Goal: Task Accomplishment & Management: Use online tool/utility

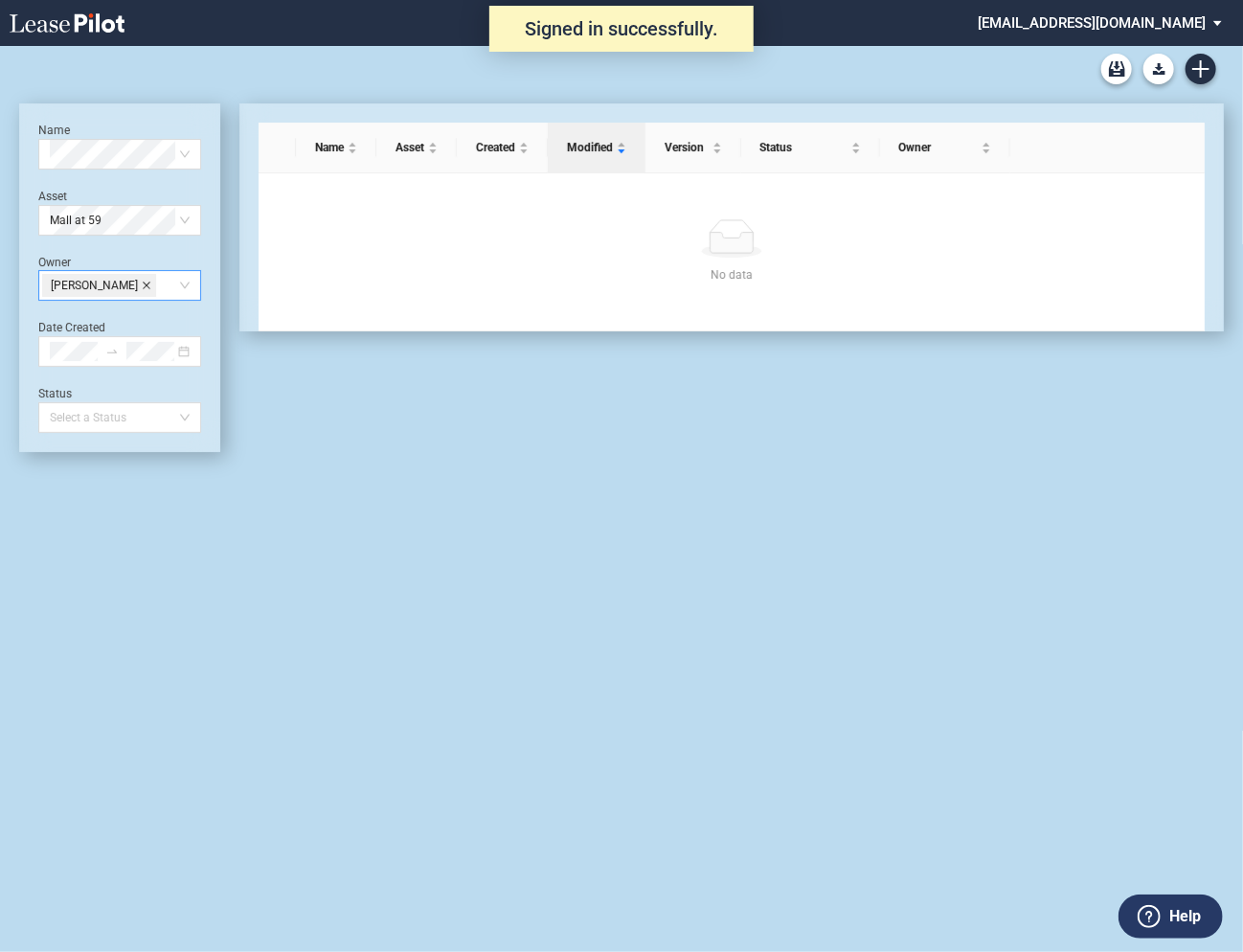
click at [142, 285] on icon "close" at bounding box center [147, 286] width 10 height 10
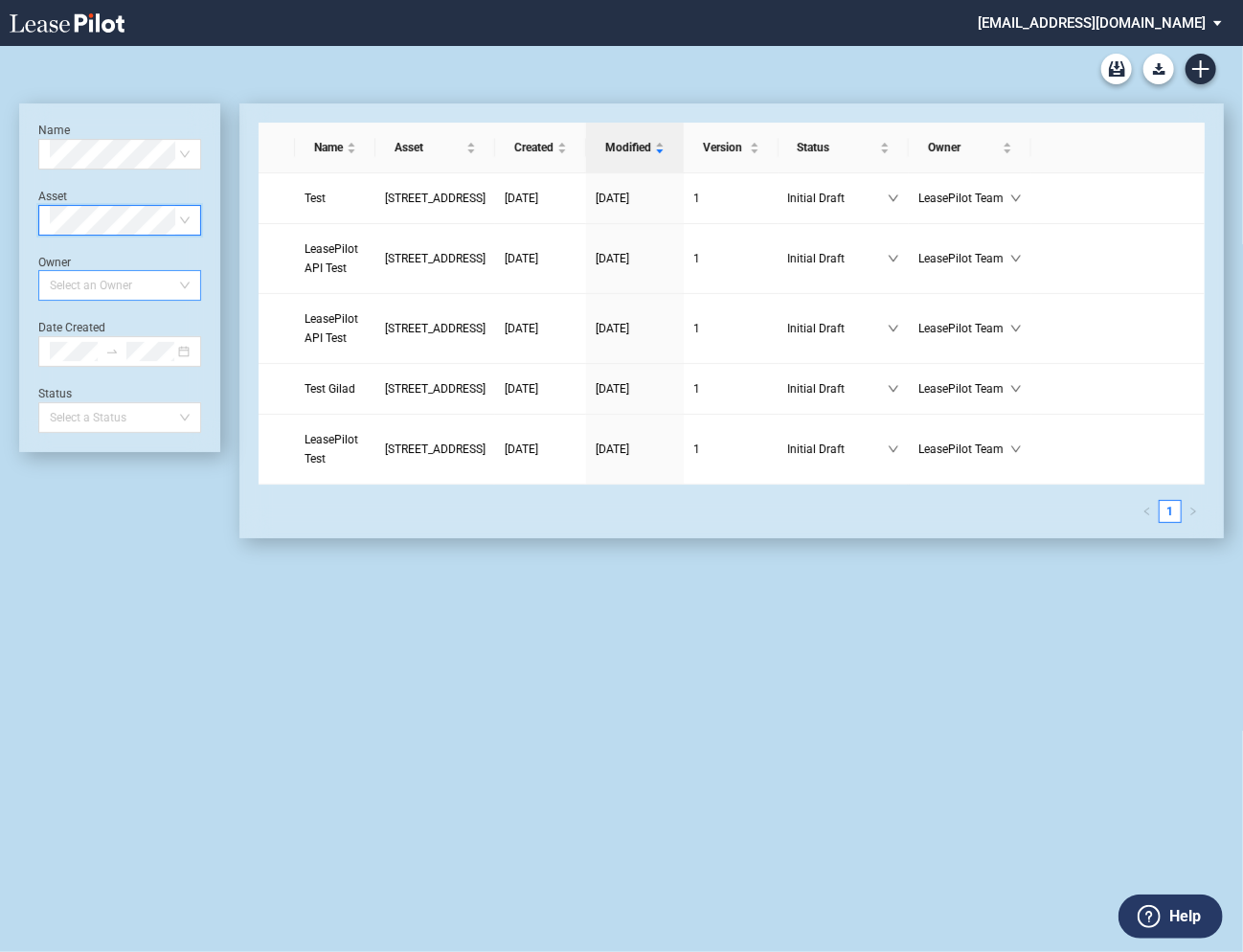
click at [1105, 28] on md-select "admin@leasepilot.co Super Admin Area Admin Area Settings Sign Out" at bounding box center [1107, 21] width 262 height 43
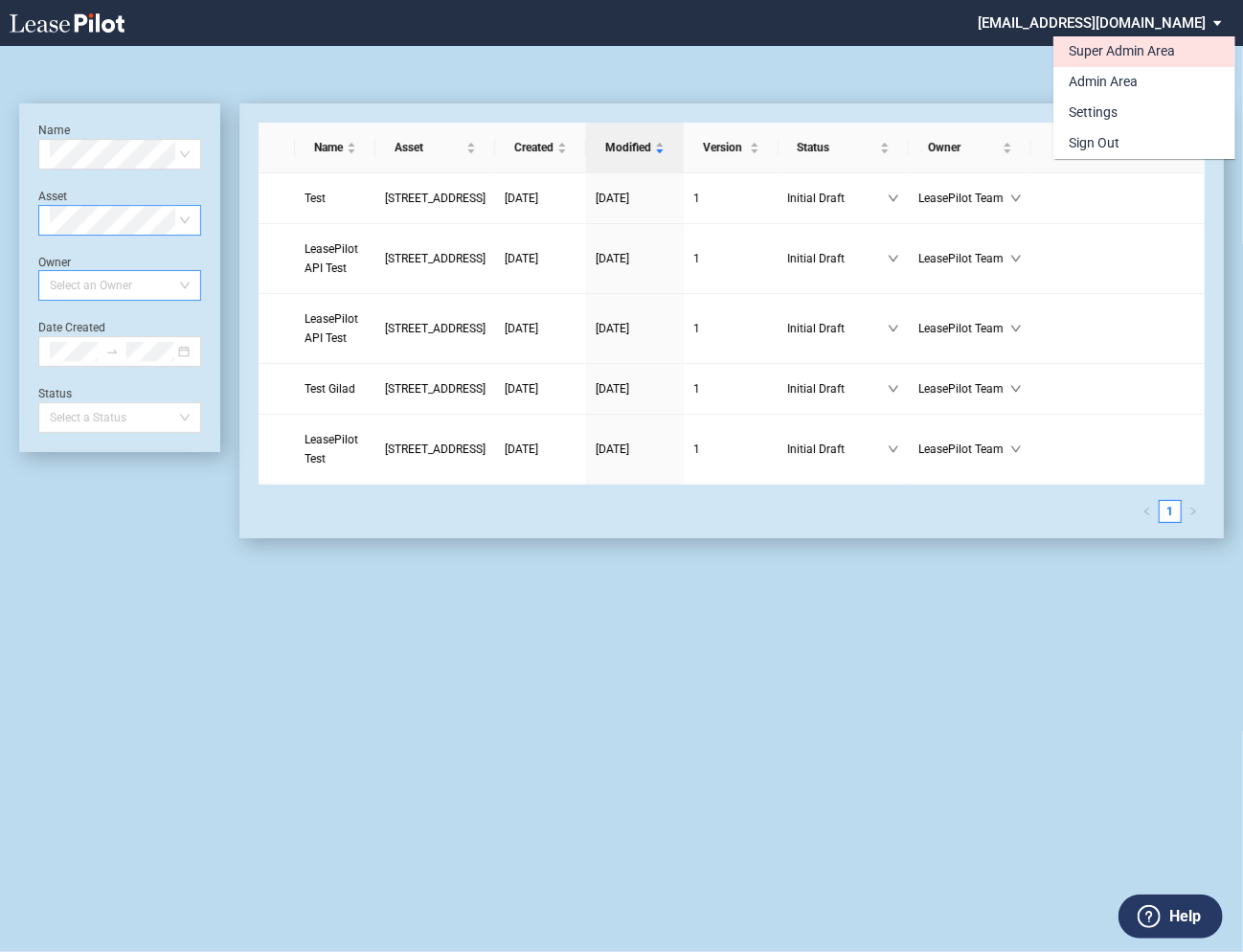
click at [1098, 56] on div "Super Admin Area" at bounding box center [1122, 52] width 106 height 19
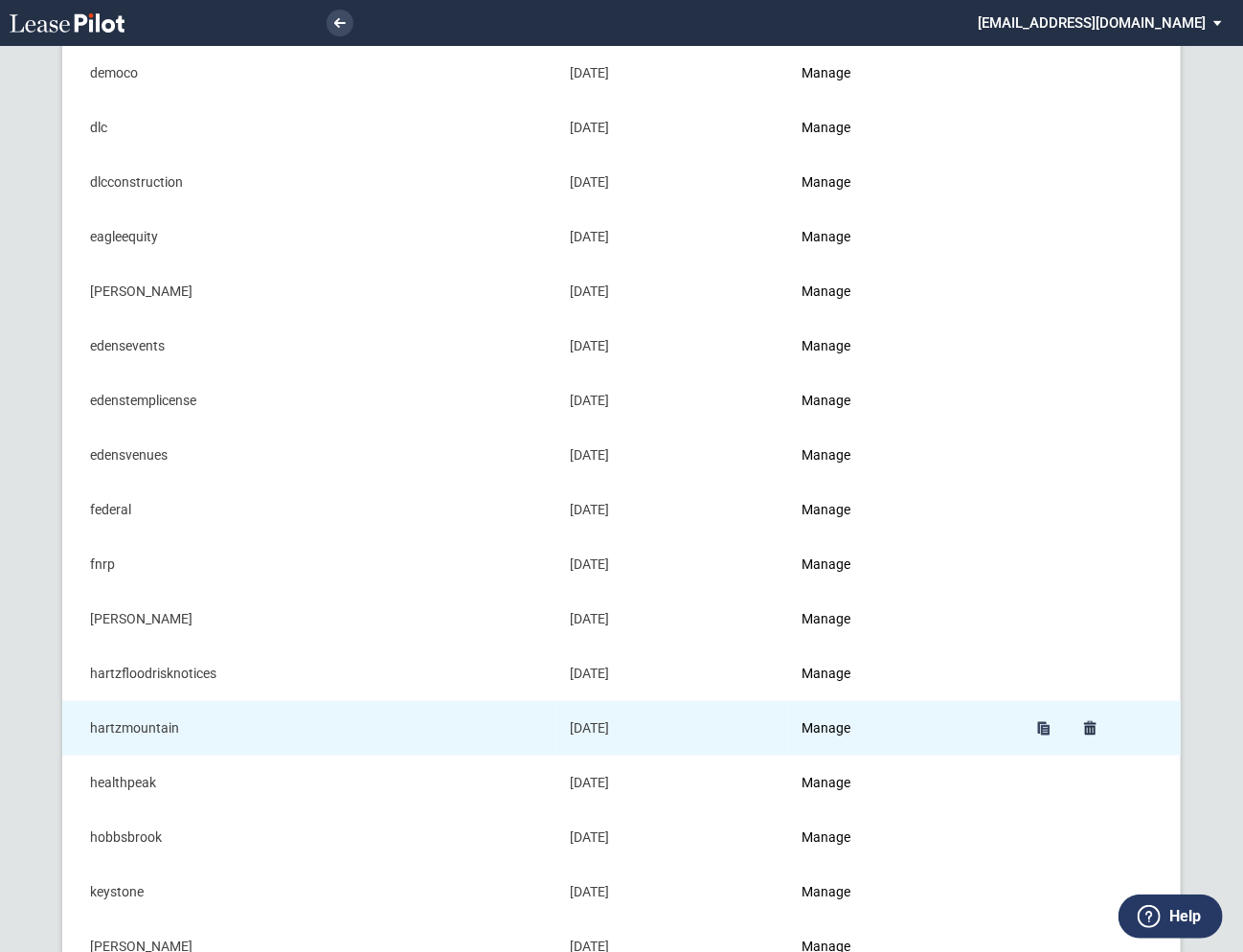
scroll to position [563, 0]
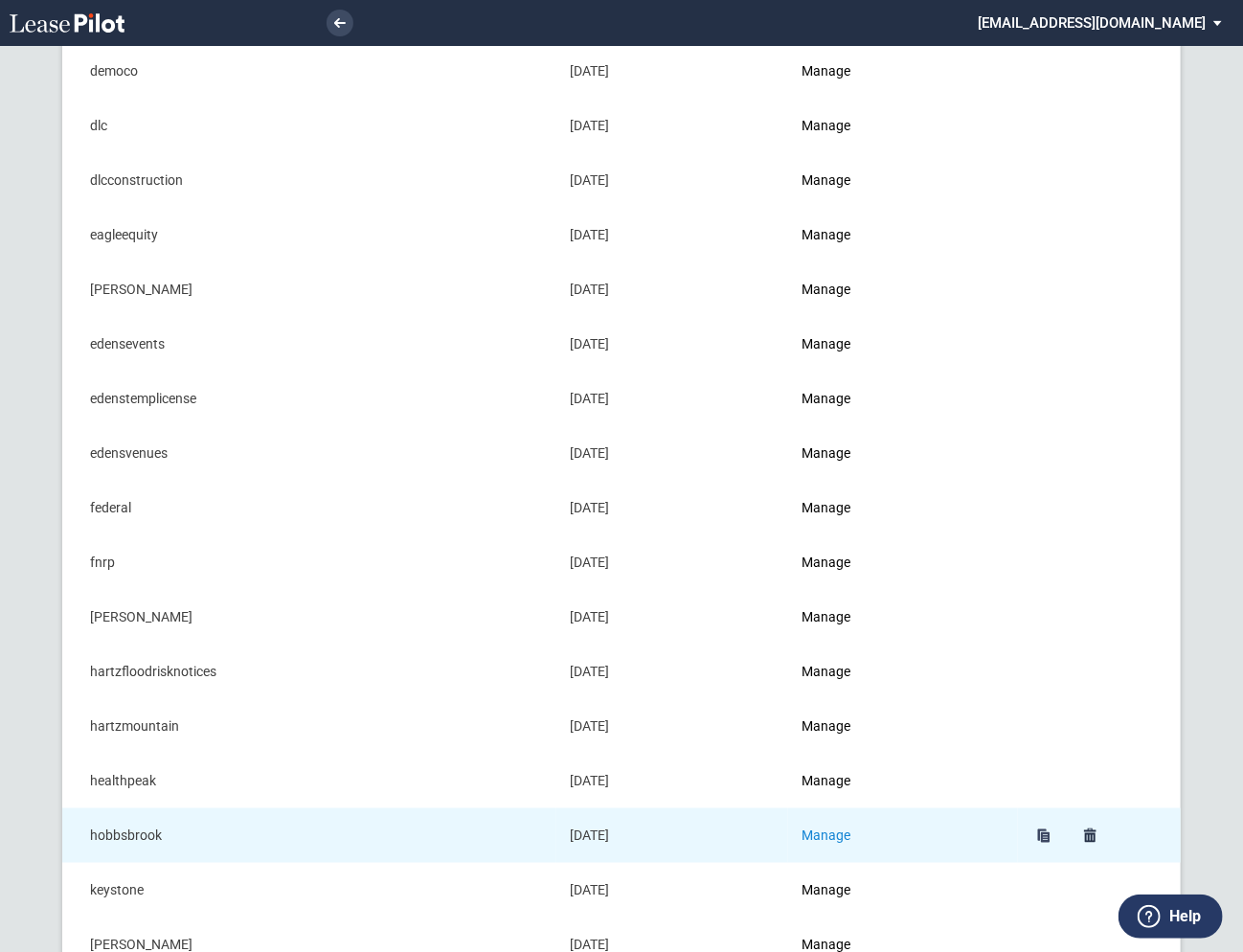
click at [845, 830] on link "Manage" at bounding box center [825, 835] width 49 height 15
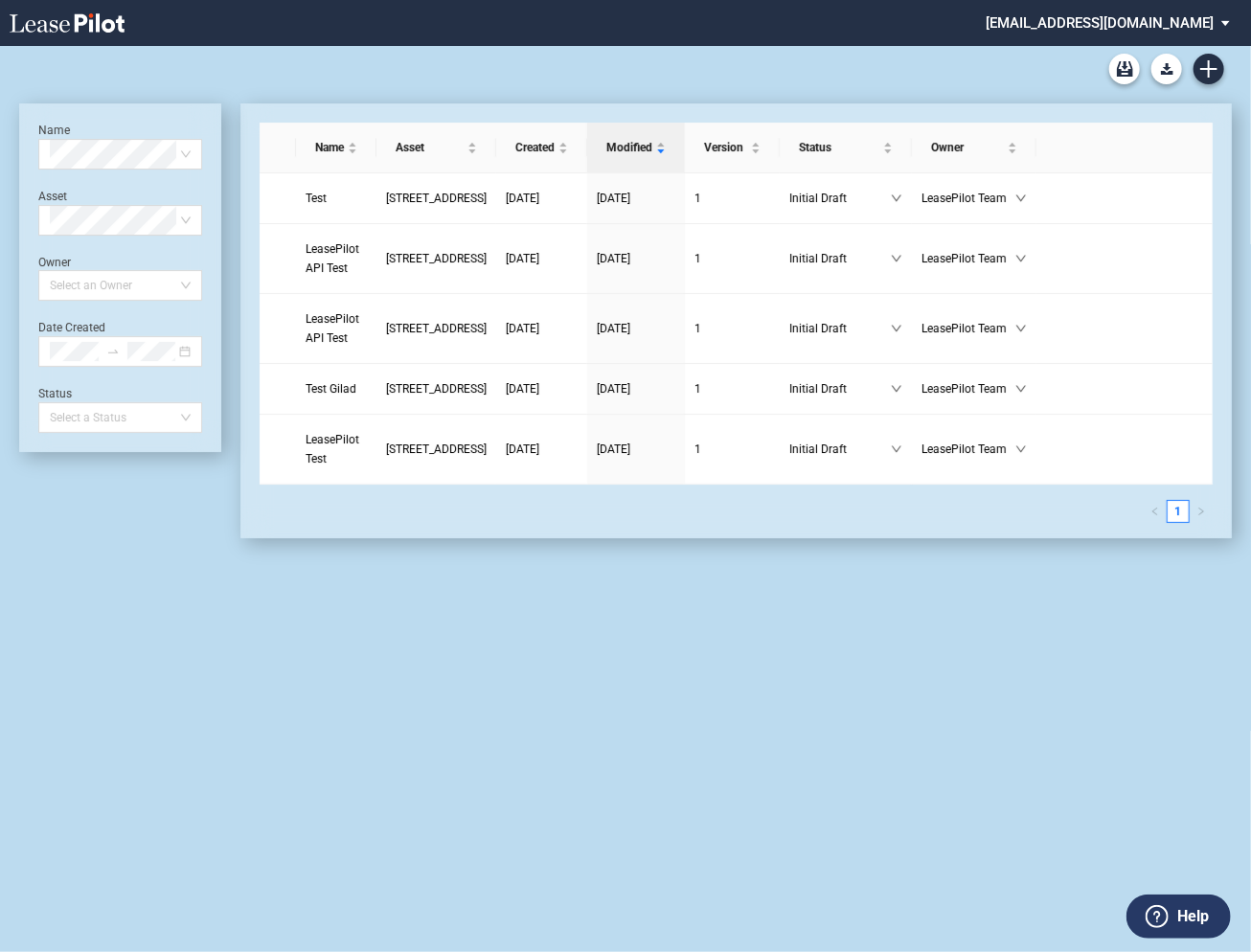
click at [1115, 31] on md-select "admin@leasepilot.co Super Admin Area Admin Area Settings Sign Out" at bounding box center [1115, 21] width 262 height 43
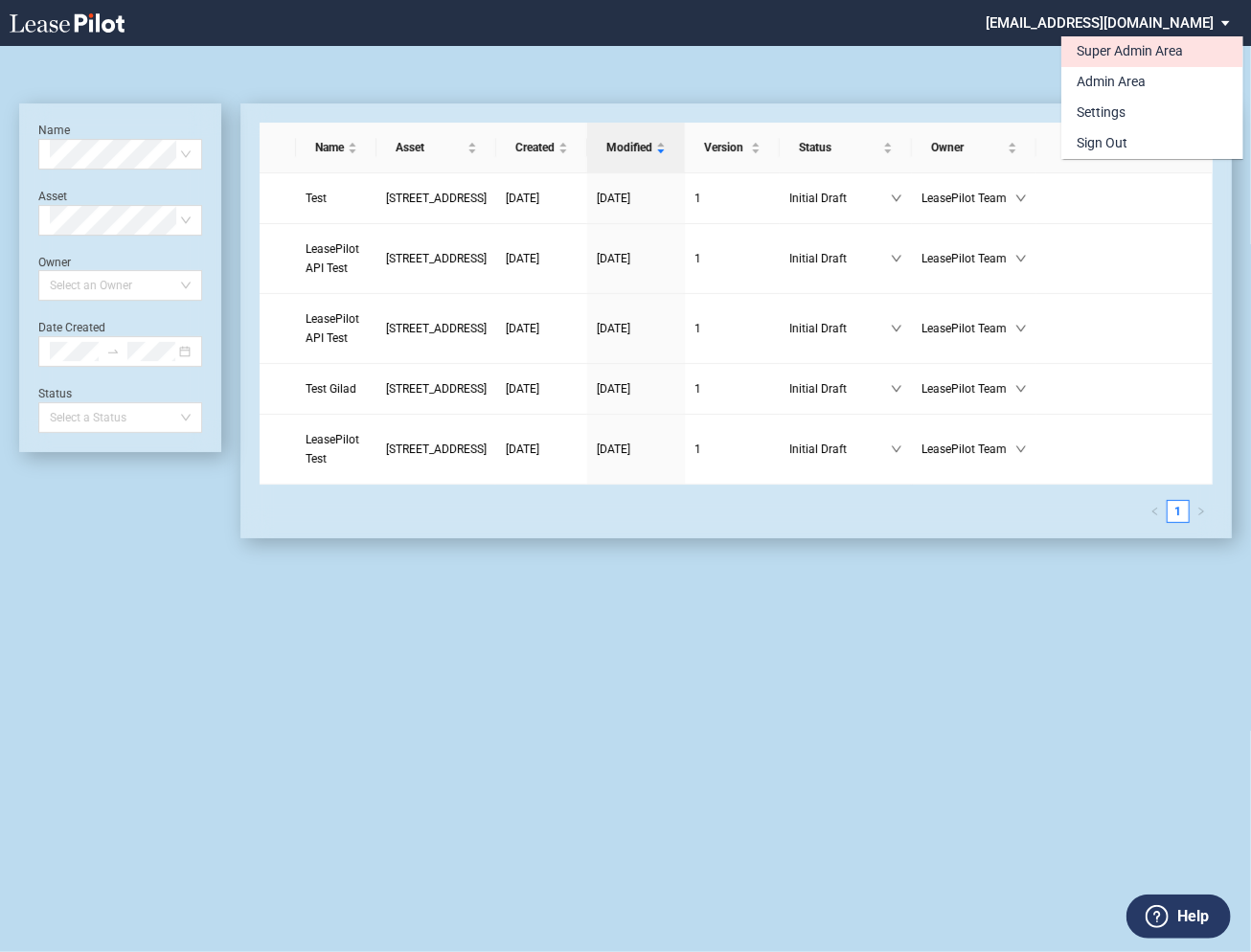
click at [1099, 58] on div "Super Admin Area" at bounding box center [1130, 52] width 106 height 19
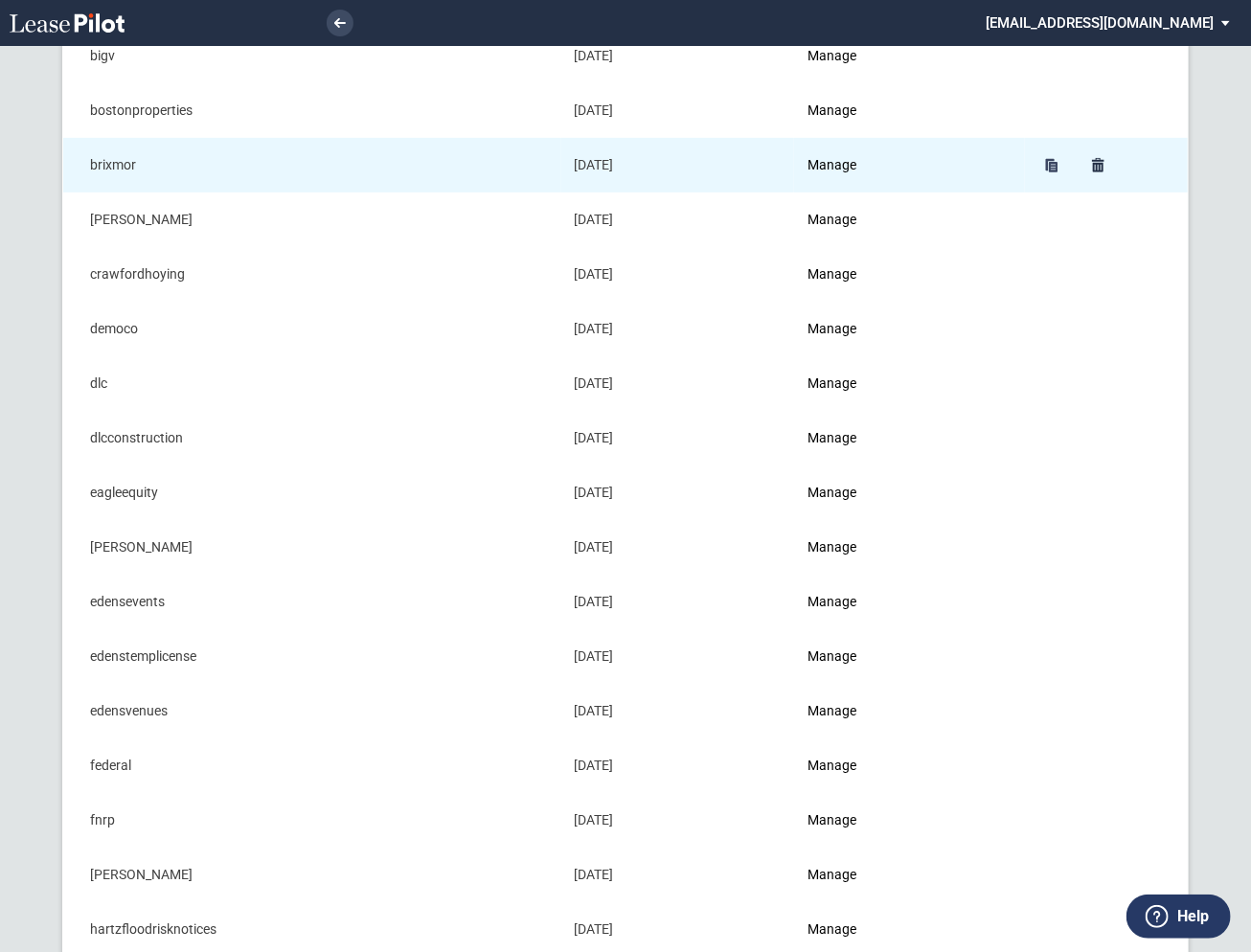
scroll to position [580, 0]
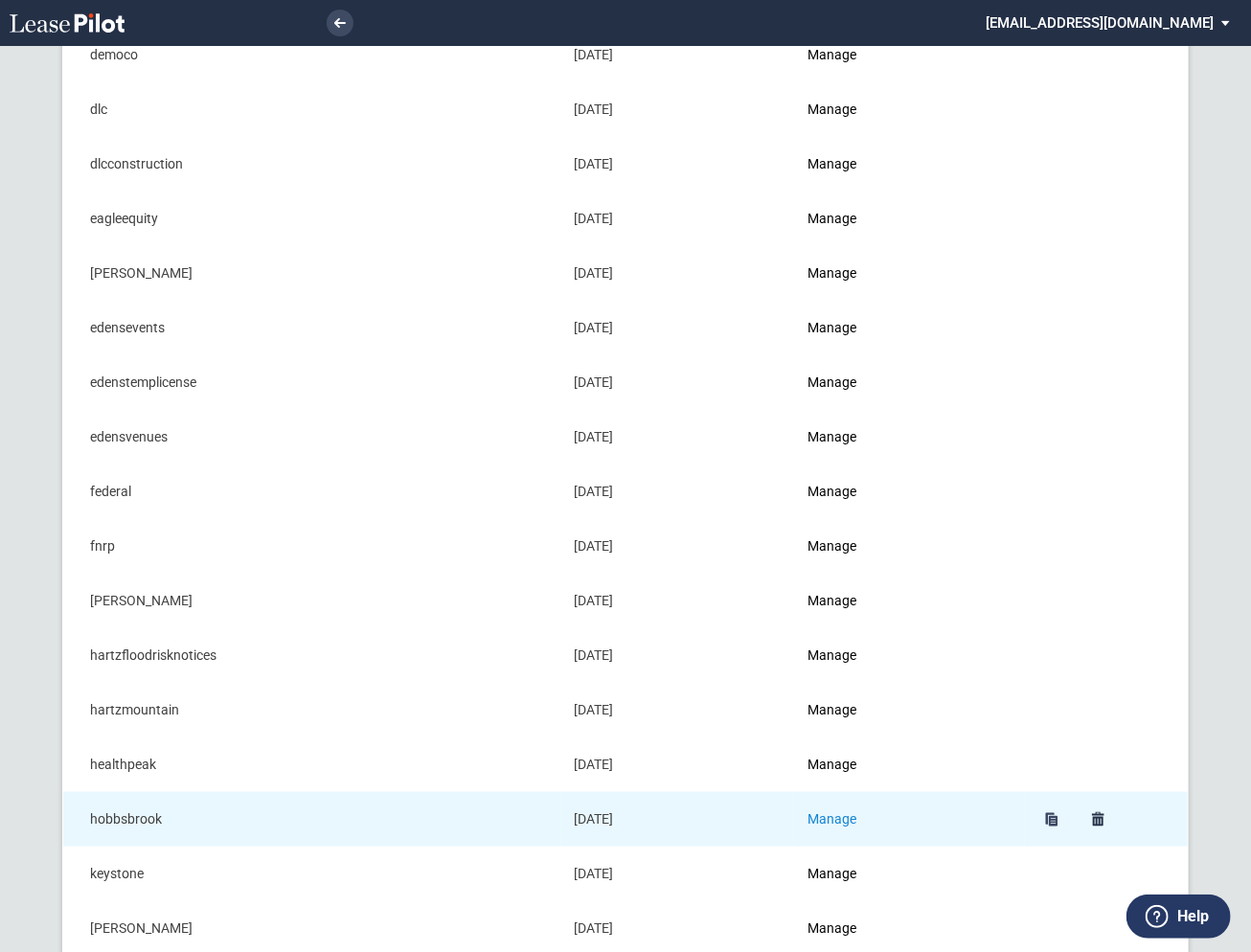
click at [830, 814] on link "Manage" at bounding box center [831, 819] width 49 height 15
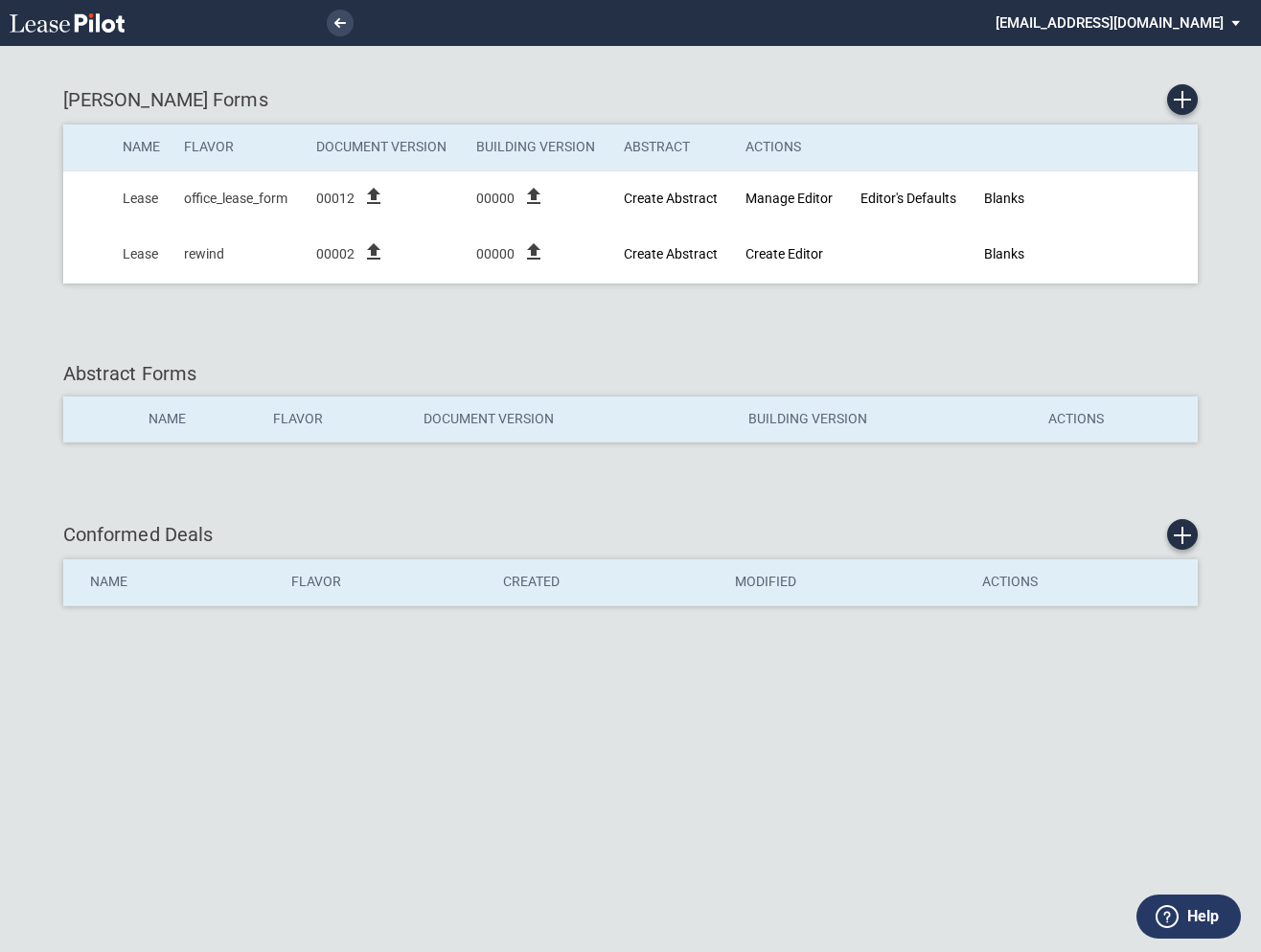
click at [707, 57] on div "[PERSON_NAME] Forms Name Flavor Document Version Building Version Abstract Acti…" at bounding box center [630, 476] width 1261 height 952
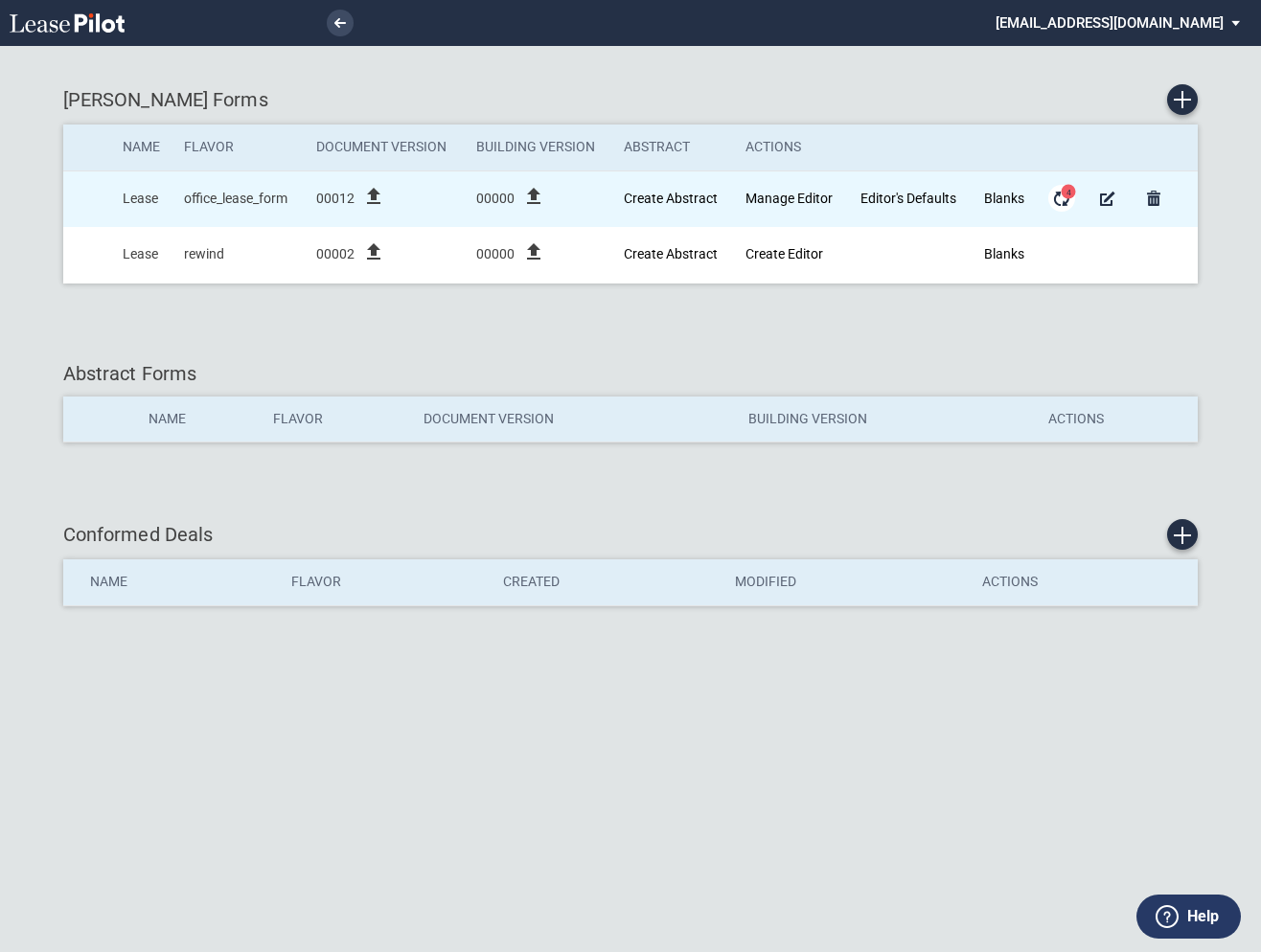
click at [1065, 199] on md-icon "Form Updates" at bounding box center [1062, 199] width 23 height 23
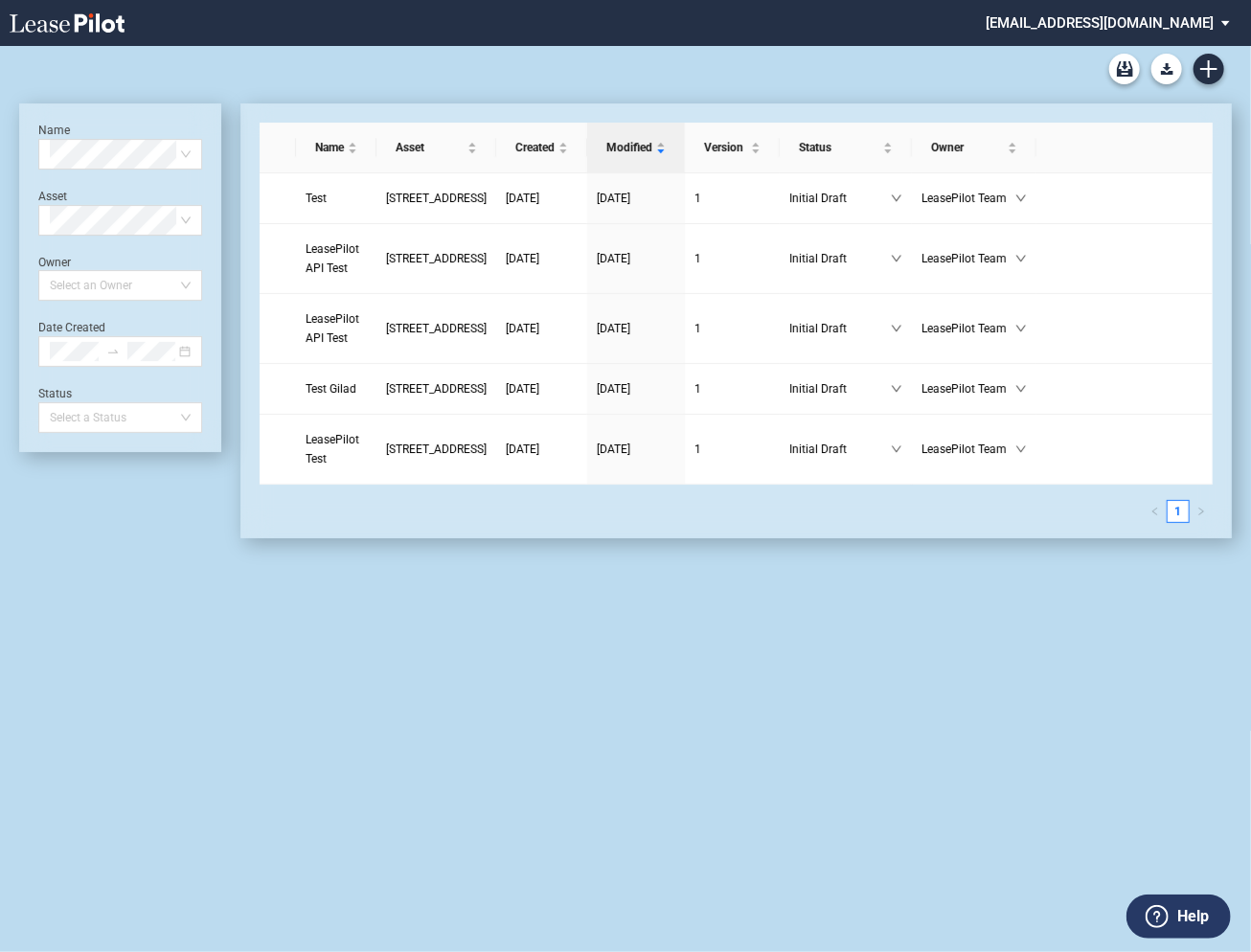
click at [1112, 25] on md-select "admin@leasepilot.co Super Admin Area Admin Area Settings Sign Out" at bounding box center [1115, 21] width 262 height 43
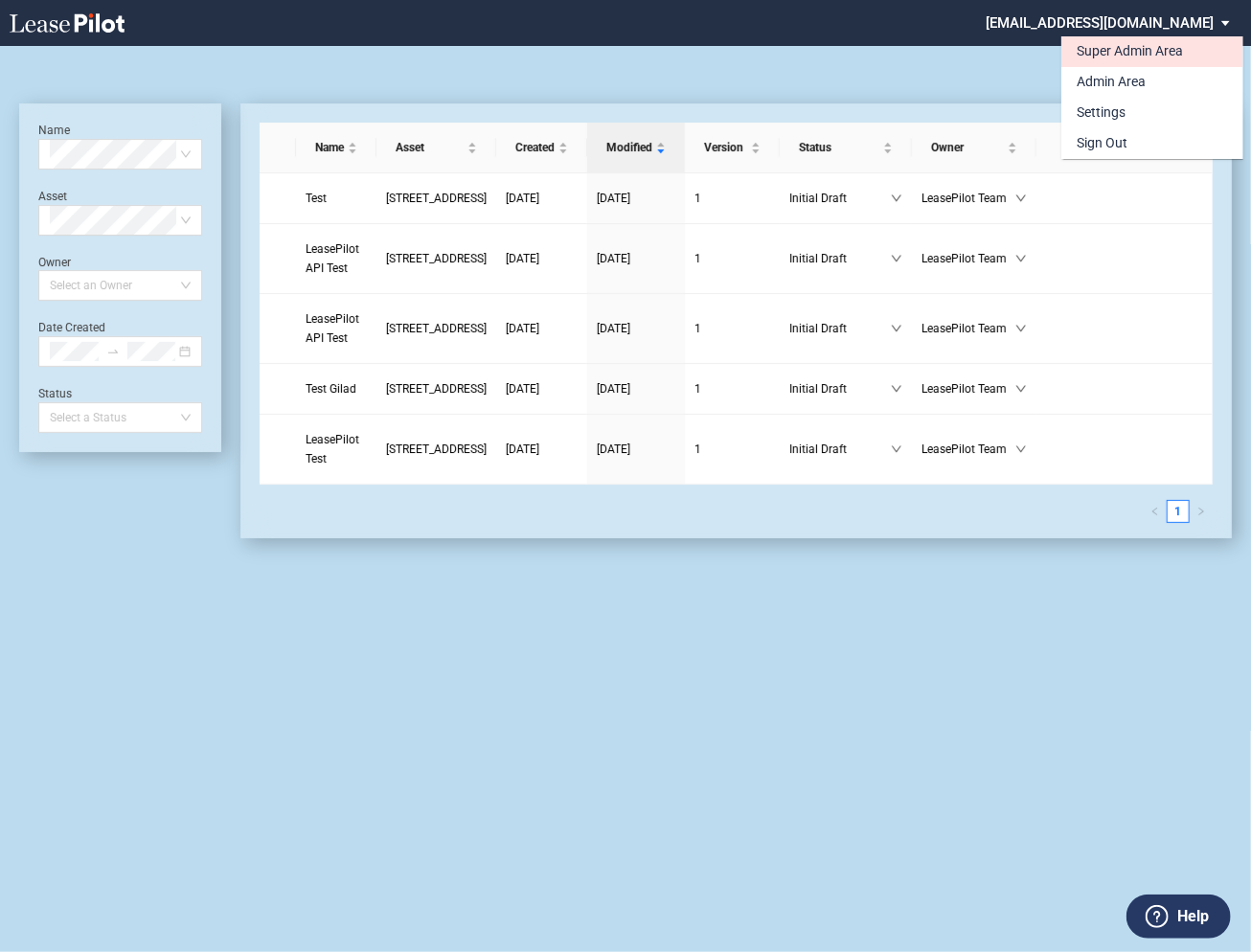
click at [1097, 52] on div "Super Admin Area" at bounding box center [1130, 52] width 106 height 19
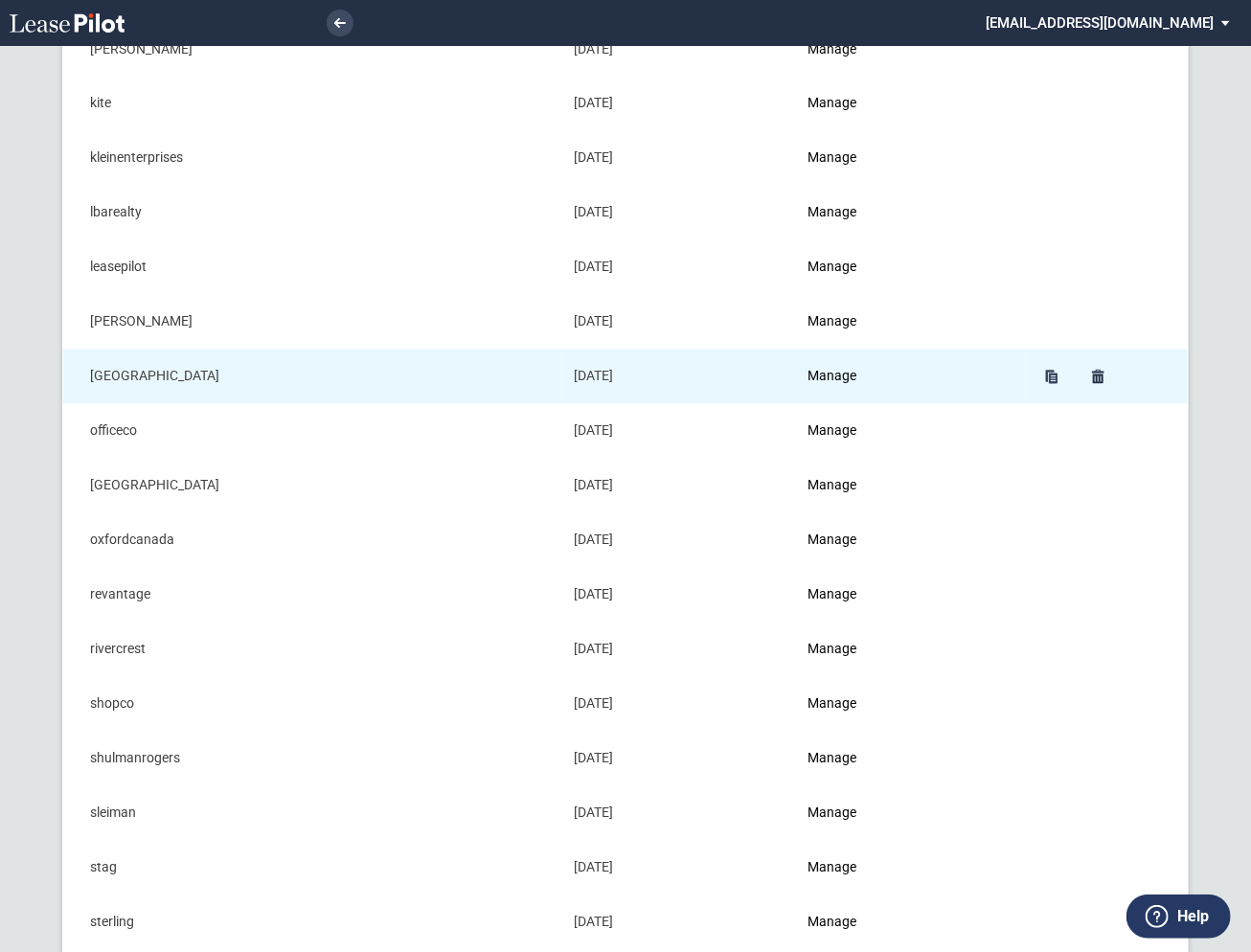
scroll to position [1581, 0]
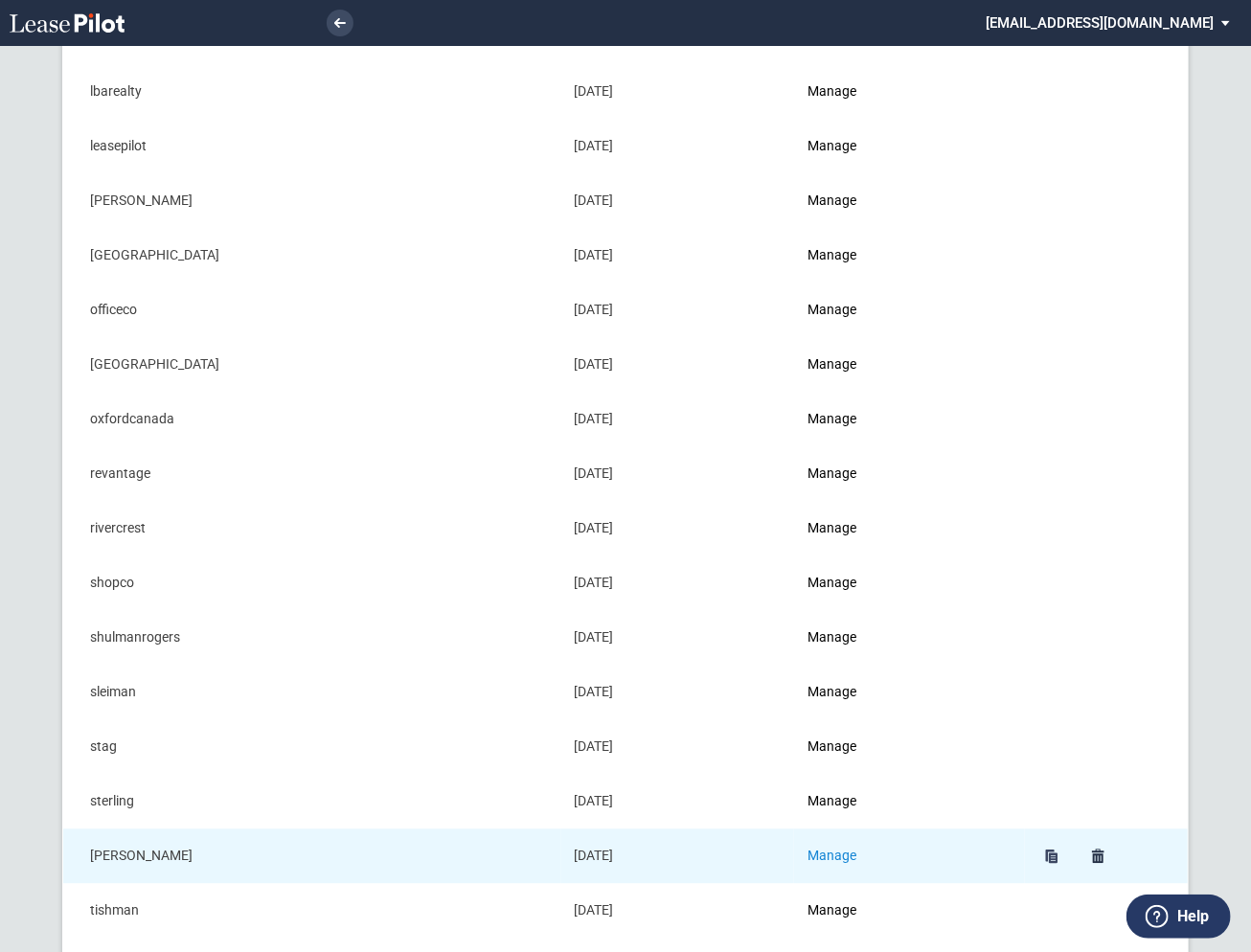
click at [855, 848] on link "Manage" at bounding box center [831, 856] width 49 height 15
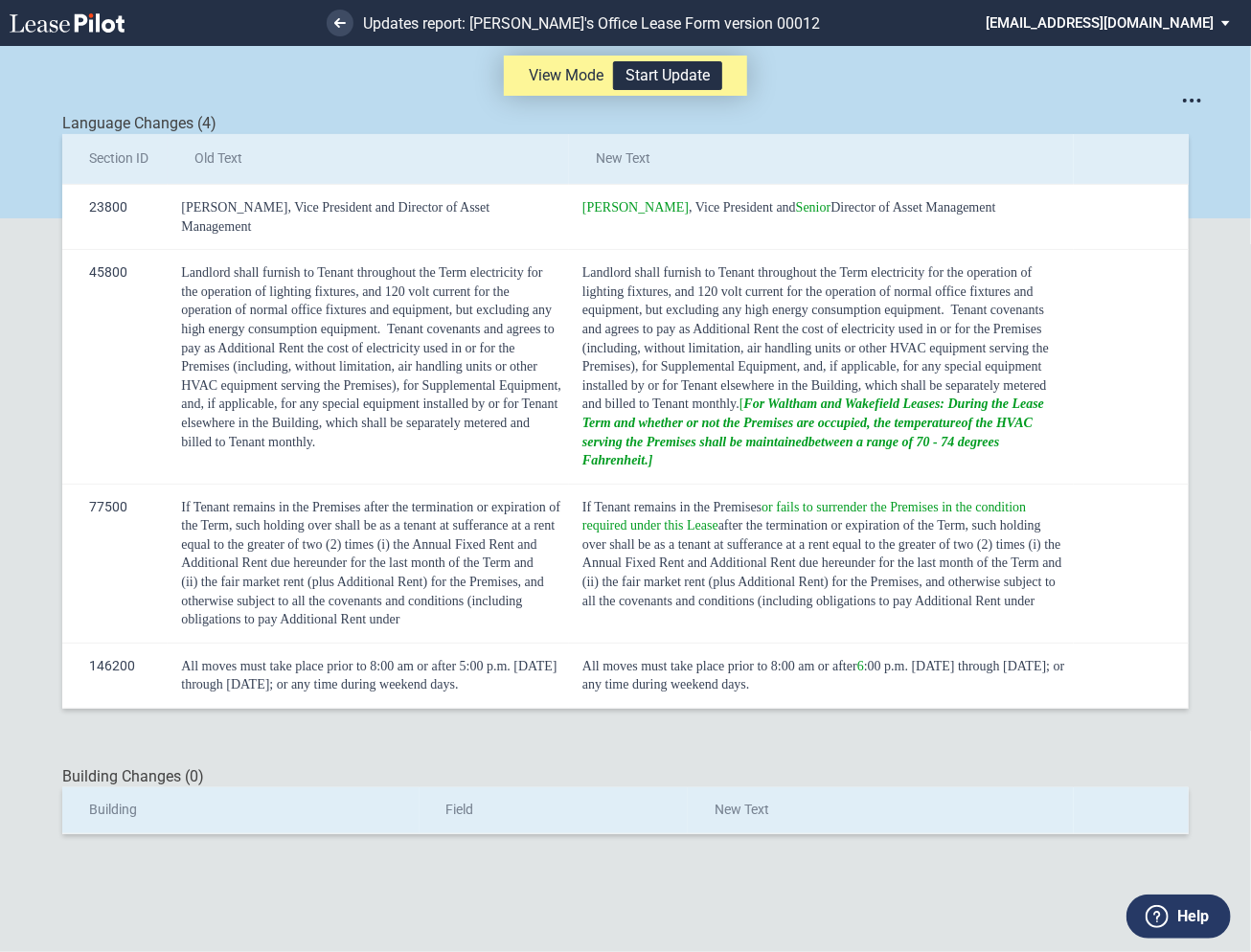
click at [668, 108] on div "Language Changes (4) Section ID Old Text New Text 23800 [PERSON_NAME], Vice Pre…" at bounding box center [625, 383] width 1126 height 654
click at [666, 78] on button "Start Update" at bounding box center [667, 76] width 109 height 29
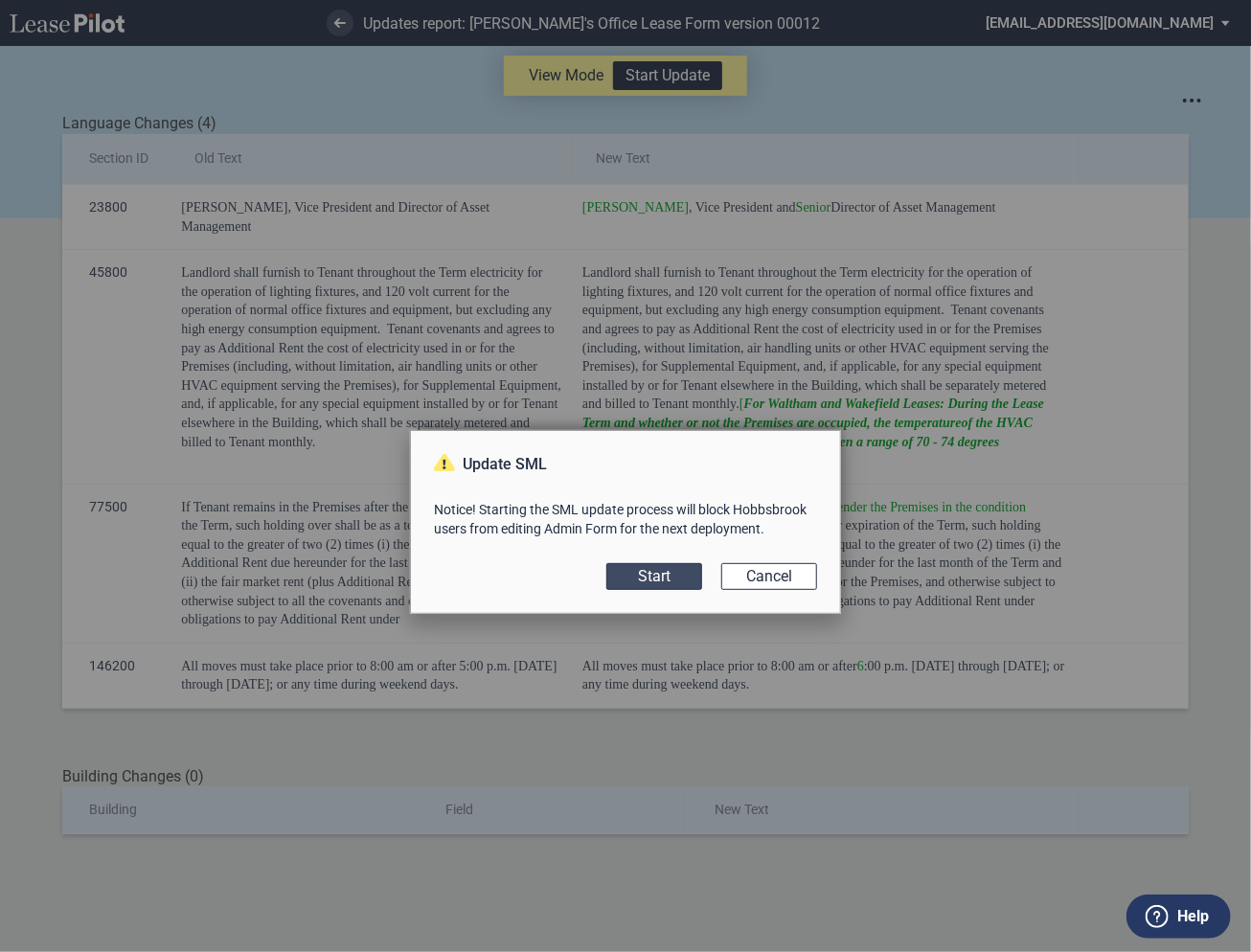
click at [646, 582] on button "Start" at bounding box center [654, 577] width 95 height 27
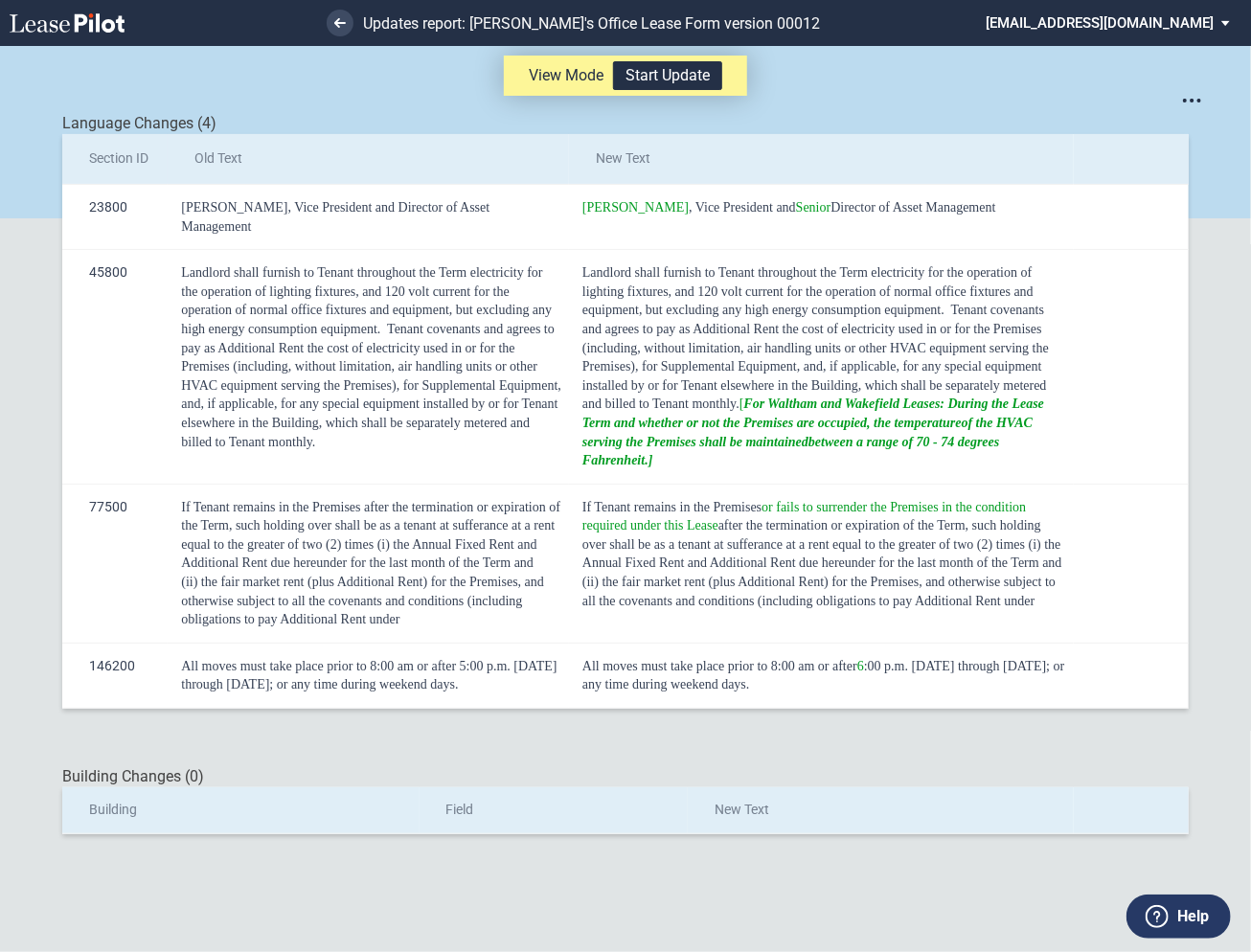
scroll to position [46, 0]
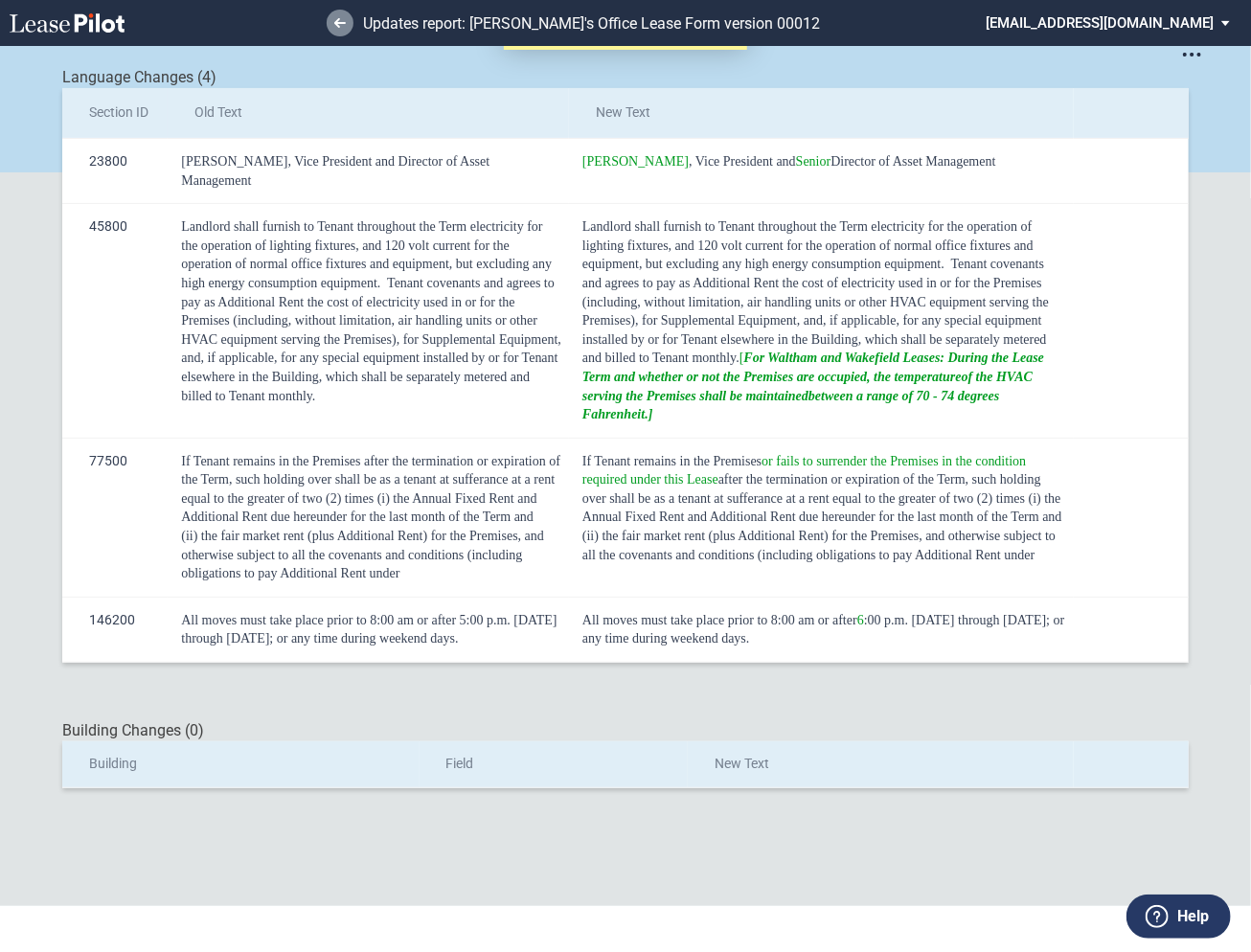
click at [340, 18] on use at bounding box center [340, 23] width 12 height 10
